Goal: Answer question/provide support

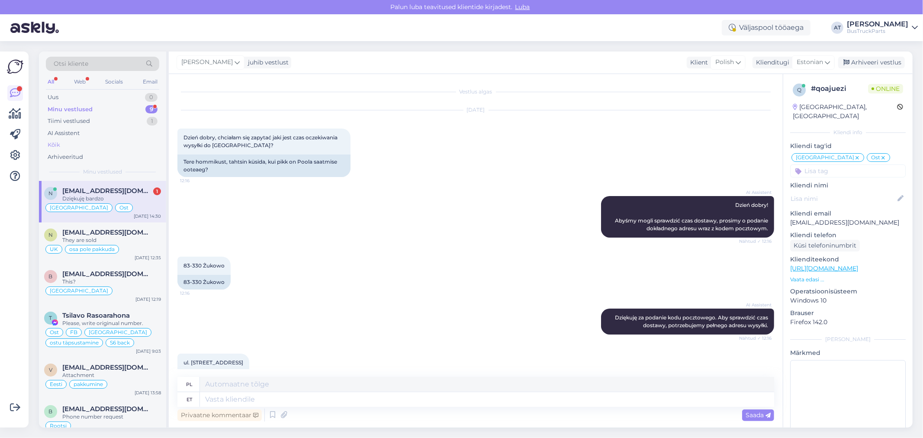
scroll to position [2676, 0]
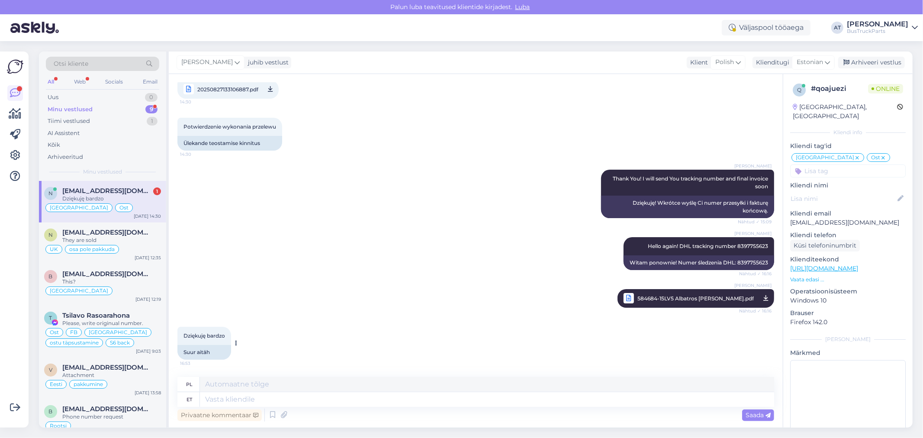
click at [215, 356] on div "Suur aitäh" at bounding box center [204, 352] width 54 height 15
click at [270, 400] on textarea at bounding box center [487, 399] width 574 height 15
type textarea "Нщг фку цудсщьу"
type textarea "You are welcome!"
click at [757, 414] on span "Saada" at bounding box center [757, 415] width 25 height 8
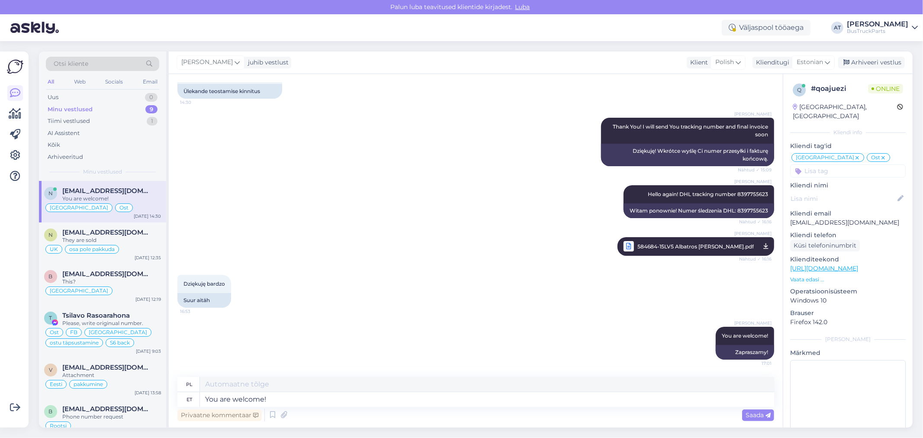
scroll to position [2728, 0]
click at [853, 61] on div "Arhiveeri vestlus" at bounding box center [871, 63] width 67 height 12
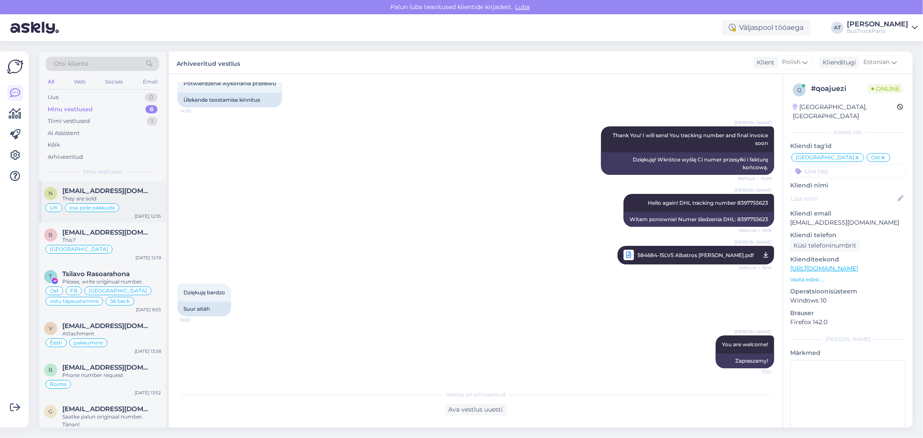
click at [125, 201] on div "They are sold" at bounding box center [111, 199] width 99 height 8
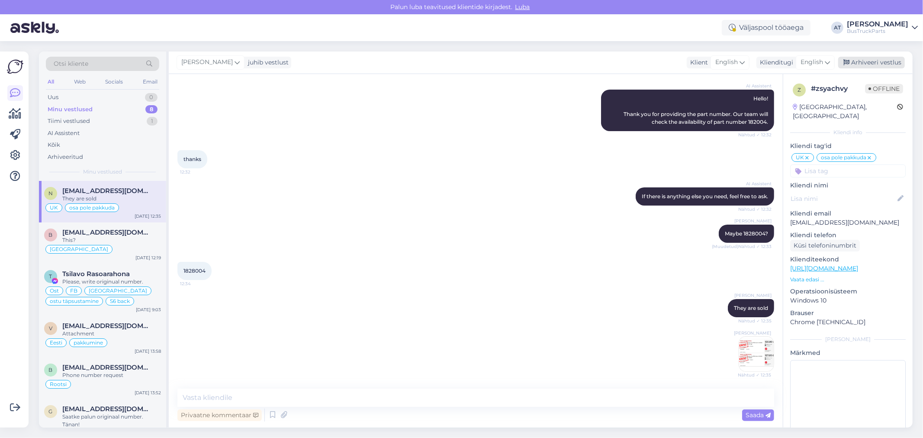
click at [872, 58] on div "Arhiveeri vestlus" at bounding box center [871, 63] width 67 height 12
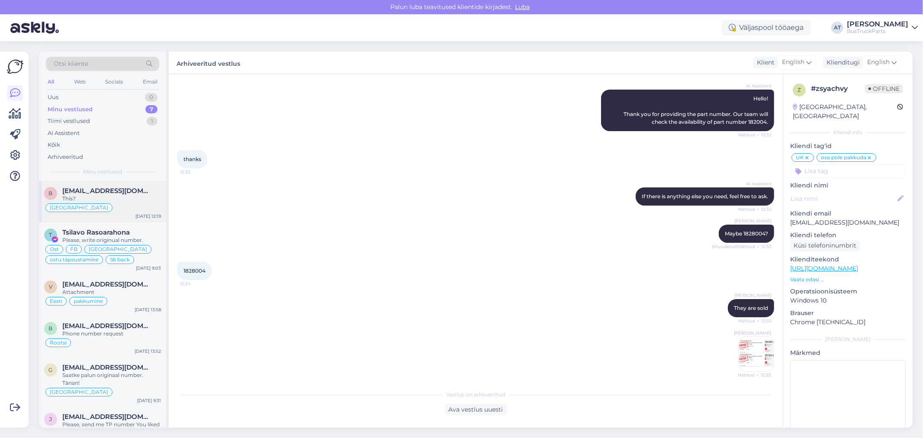
click at [118, 201] on div "This?" at bounding box center [111, 199] width 99 height 8
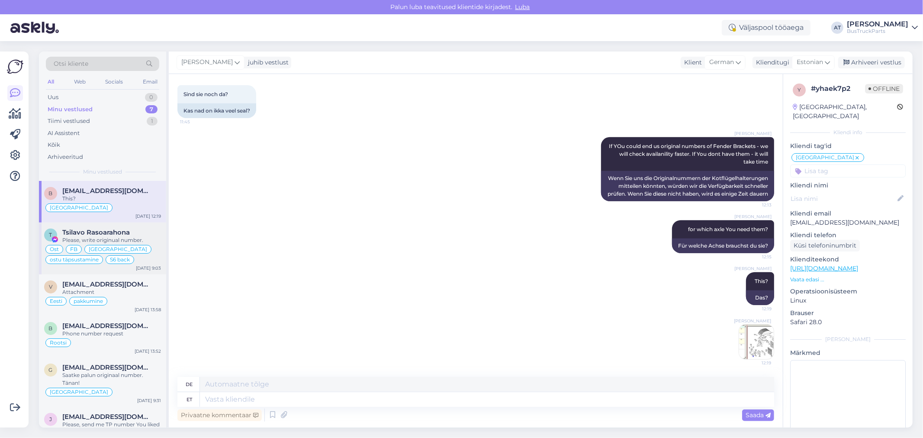
click at [138, 241] on div "Please, write originual number." at bounding box center [111, 240] width 99 height 8
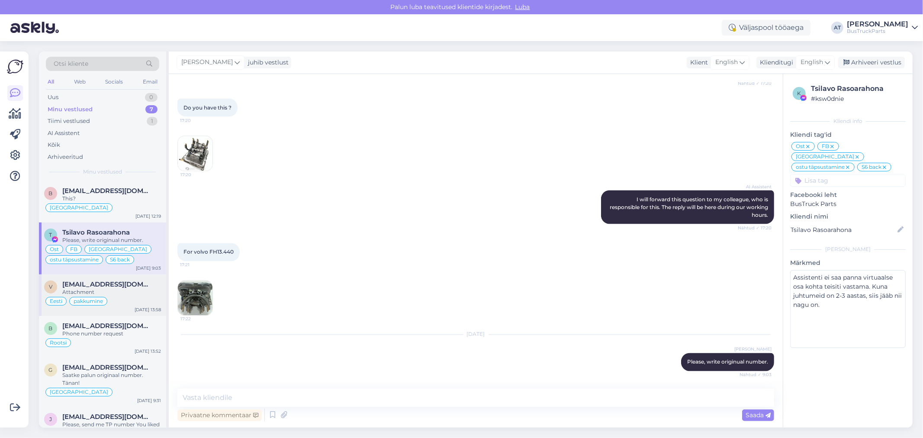
click at [124, 300] on div "Eesti pakkumine" at bounding box center [102, 301] width 117 height 10
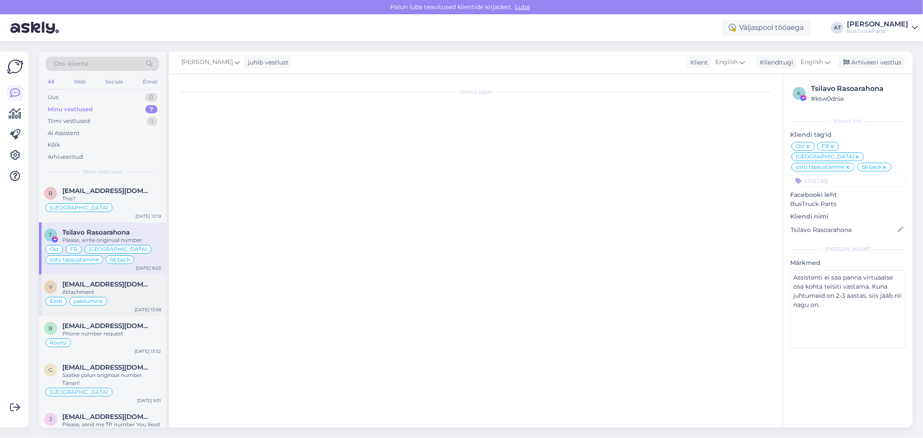
scroll to position [128, 0]
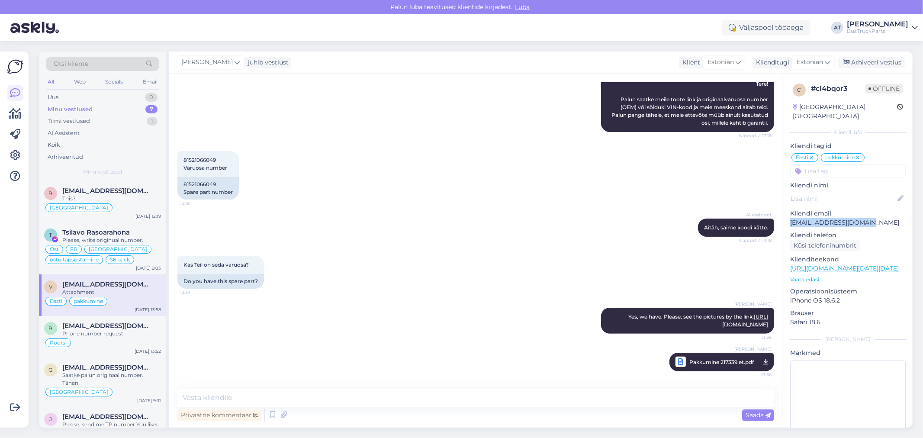
drag, startPoint x: 867, startPoint y: 213, endPoint x: 788, endPoint y: 217, distance: 79.7
click at [788, 217] on div "c # cl4bqor3 Offline [GEOGRAPHIC_DATA], [GEOGRAPHIC_DATA] [GEOGRAPHIC_DATA] inf…" at bounding box center [847, 262] width 129 height 377
copy p "[EMAIL_ADDRESS][DOMAIN_NAME]"
